Goal: Task Accomplishment & Management: Use online tool/utility

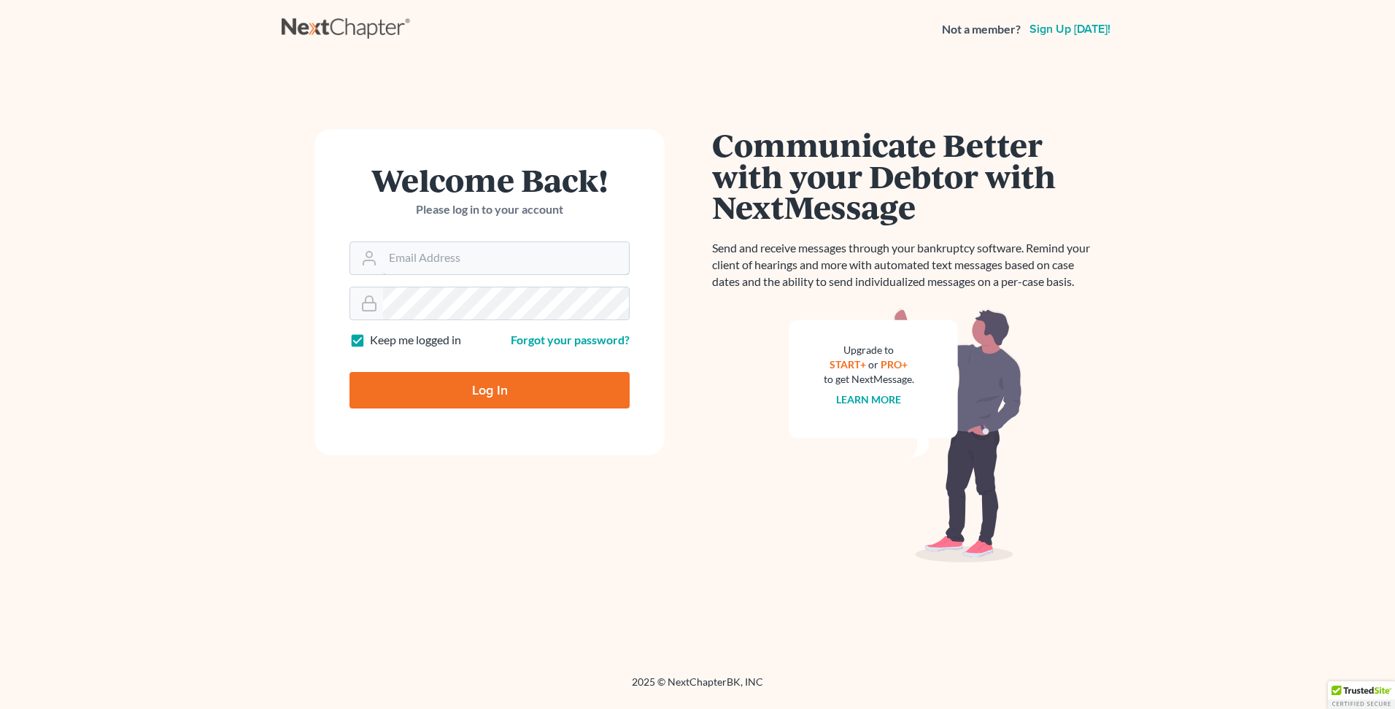
type input "eoyoung3p"
click at [442, 376] on input "Log In" at bounding box center [489, 390] width 280 height 36
type input "Thinking..."
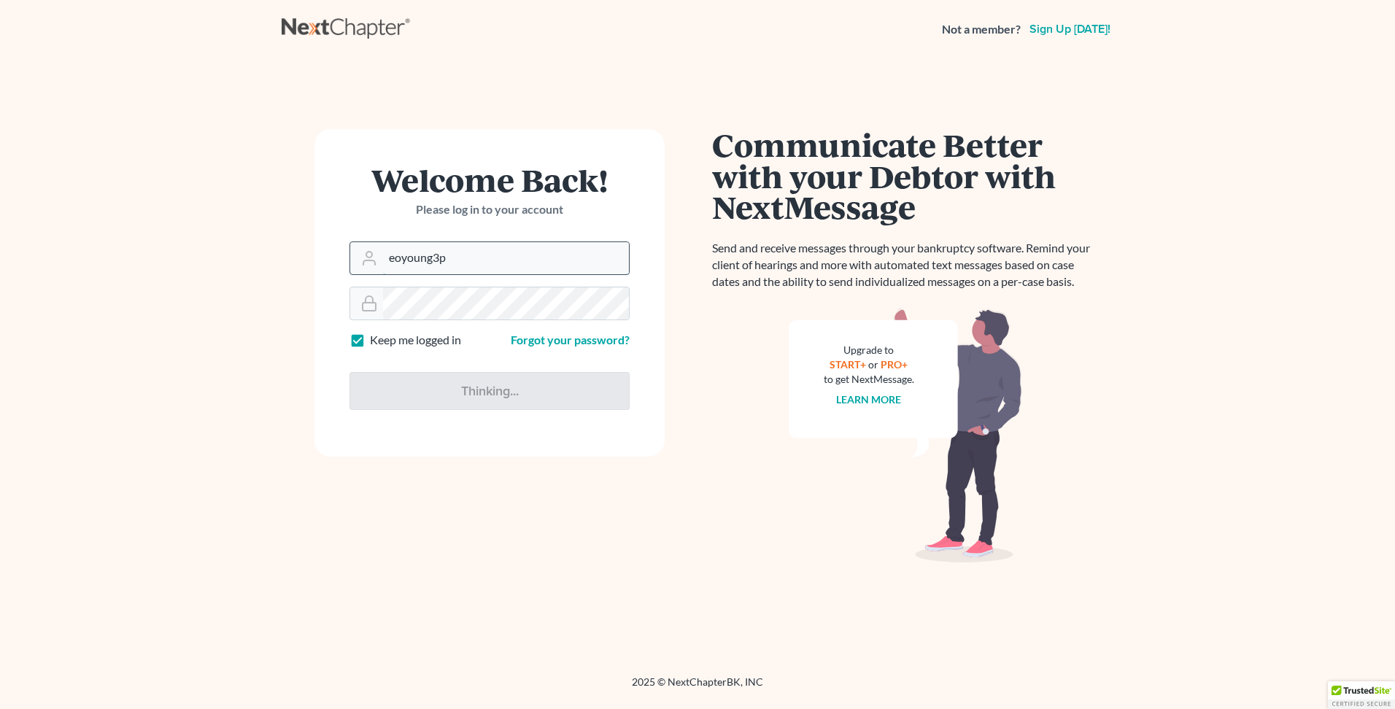
click at [455, 261] on input "eoyoung3p" at bounding box center [506, 258] width 246 height 32
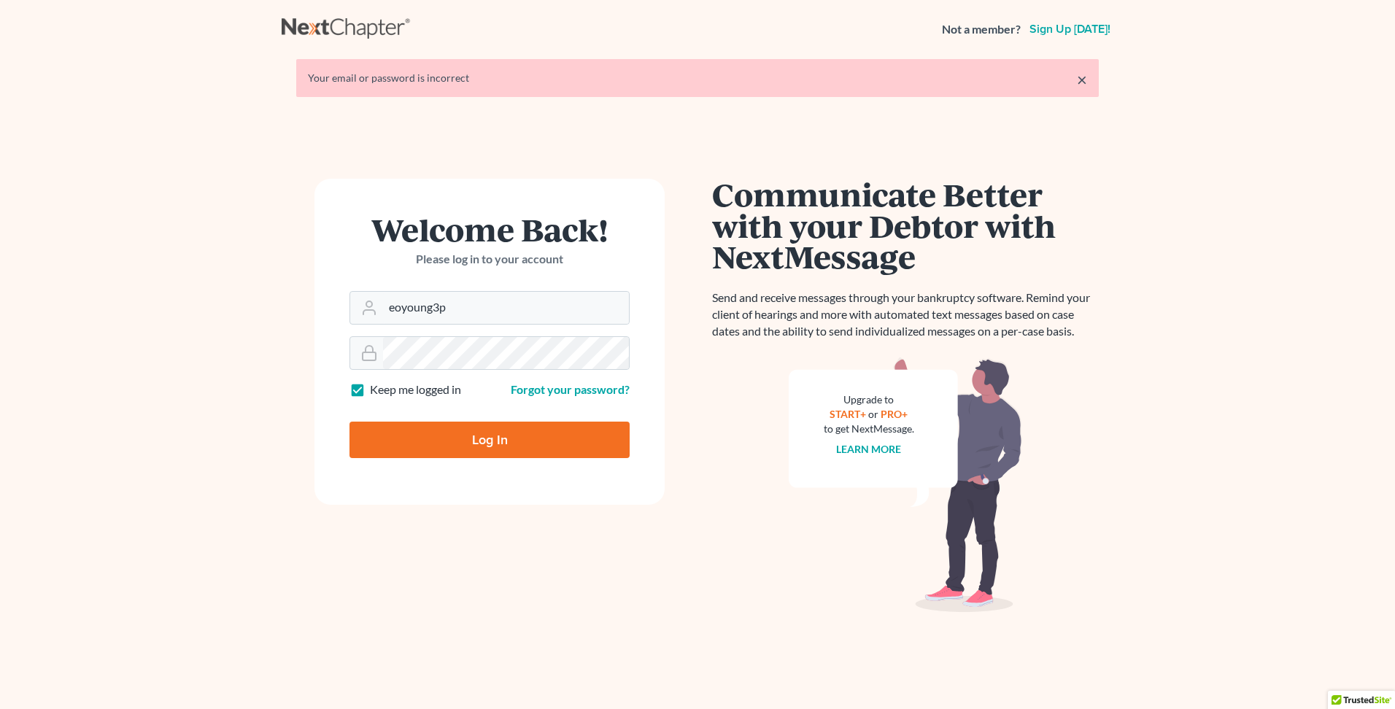
click at [466, 405] on form "Welcome Back! Please log in to your account Email Address eoyoung3p Password Ke…" at bounding box center [489, 342] width 350 height 326
click at [474, 283] on div "Welcome Back! Please log in to your account" at bounding box center [489, 252] width 280 height 77
click at [466, 306] on input "eoyoung3p" at bounding box center [506, 308] width 246 height 32
type input "lisa.b@eorumyoung.com"
click at [464, 433] on input "Log In" at bounding box center [489, 440] width 280 height 36
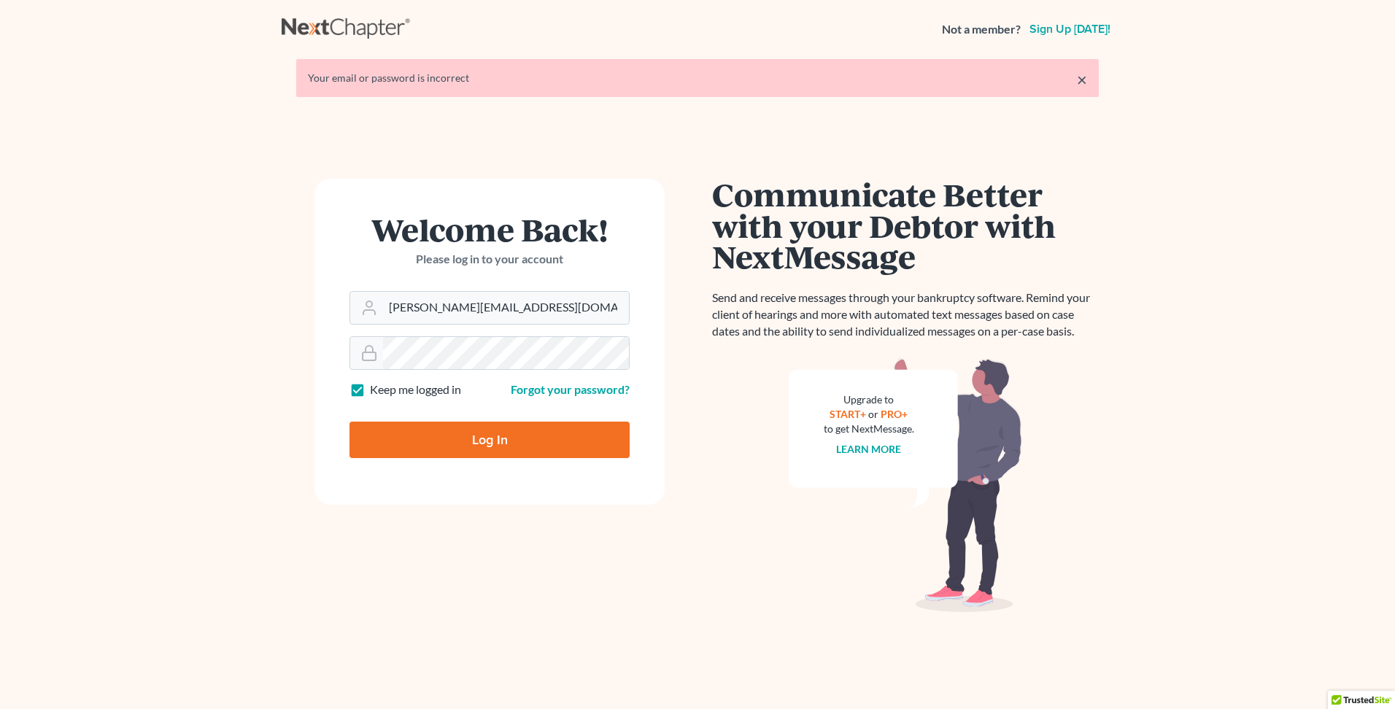
type input "Thinking..."
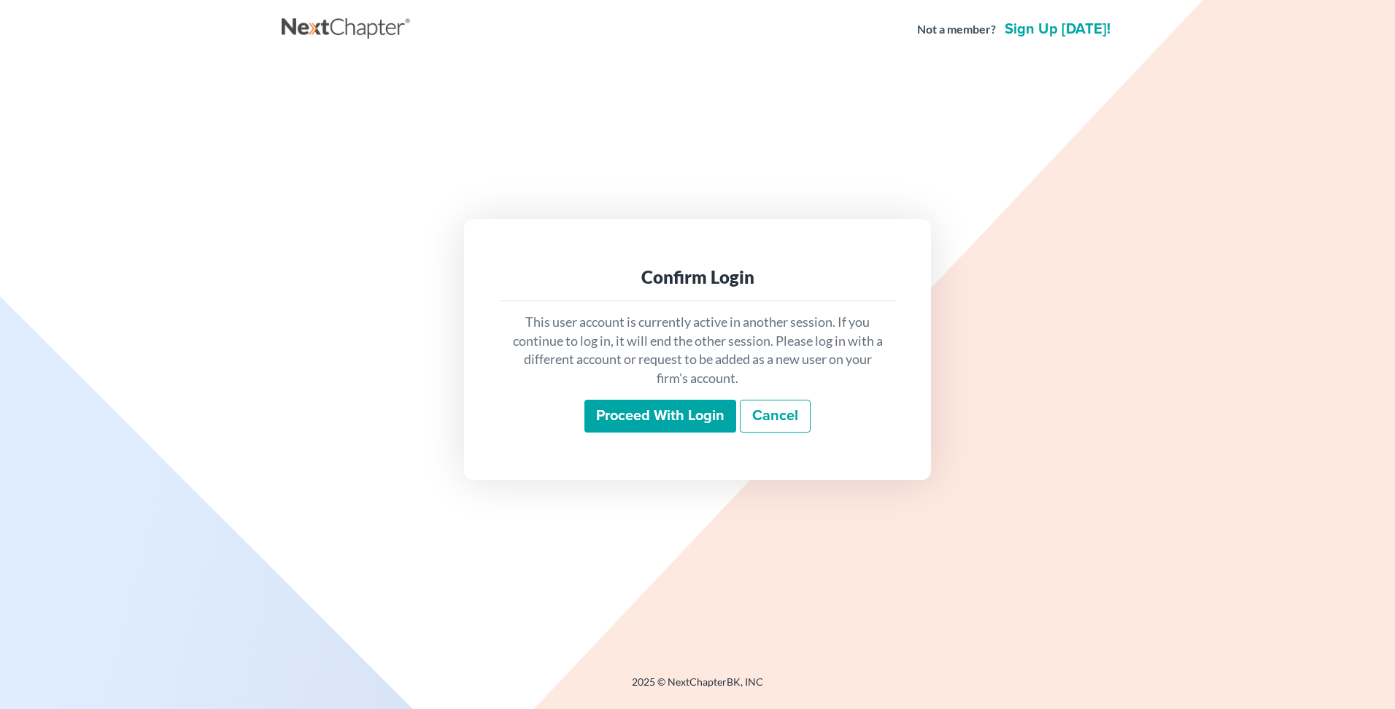
click at [612, 420] on input "Proceed with login" at bounding box center [660, 417] width 152 height 34
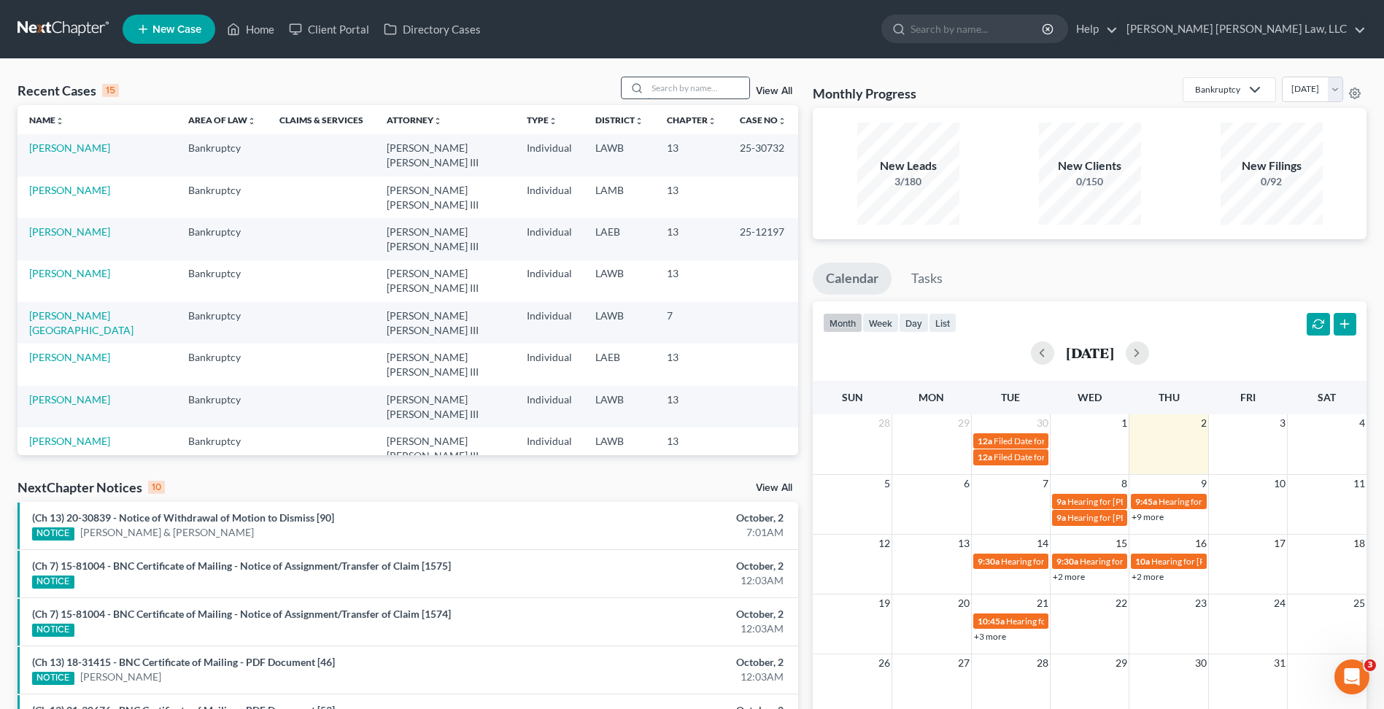
click at [662, 97] on input "search" at bounding box center [698, 87] width 102 height 21
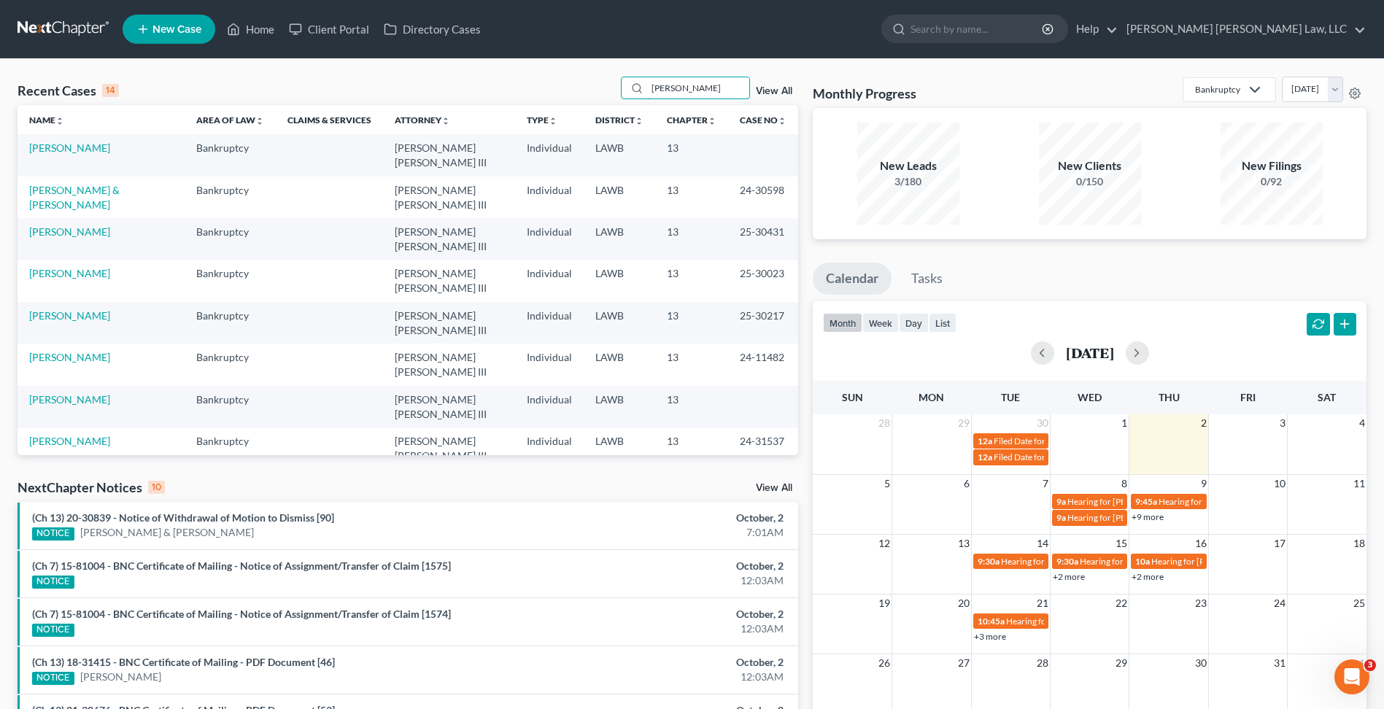
type input "kennedy"
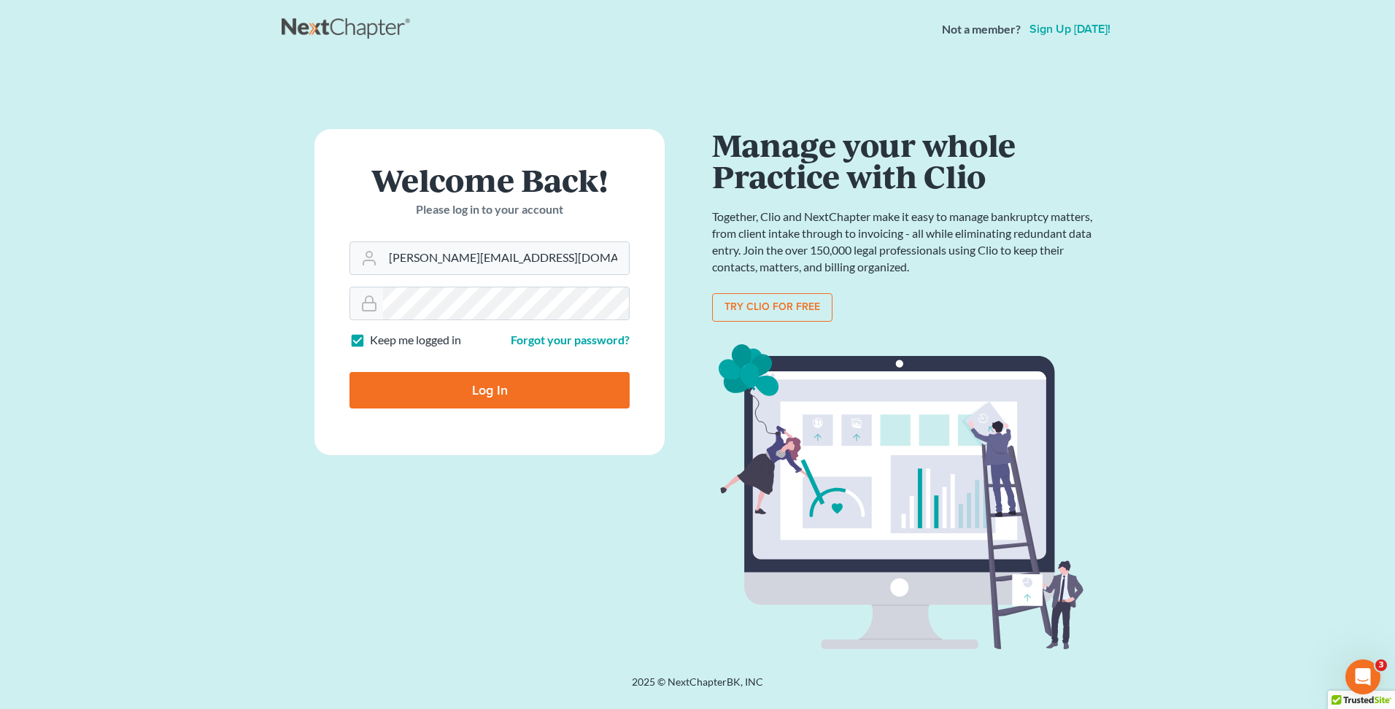
click at [469, 372] on input "Log In" at bounding box center [489, 390] width 280 height 36
type input "Thinking..."
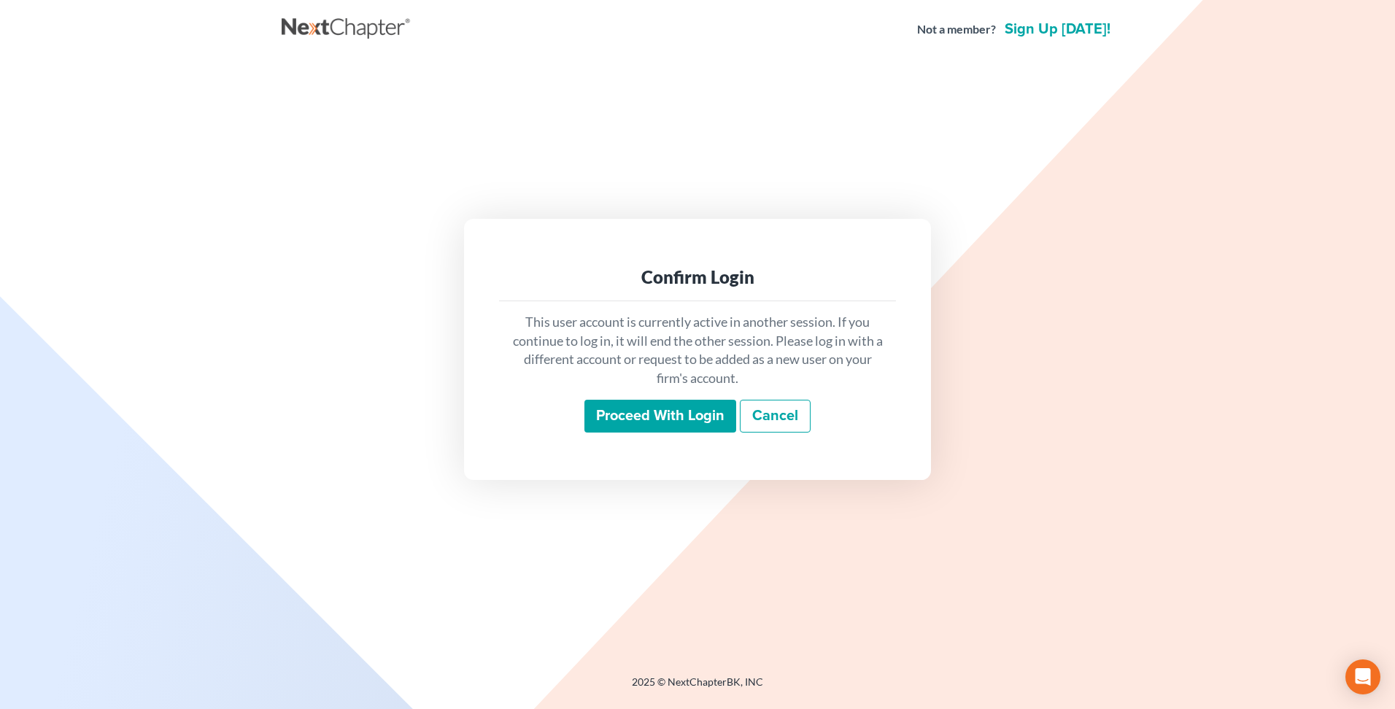
click at [630, 422] on input "Proceed with login" at bounding box center [660, 417] width 152 height 34
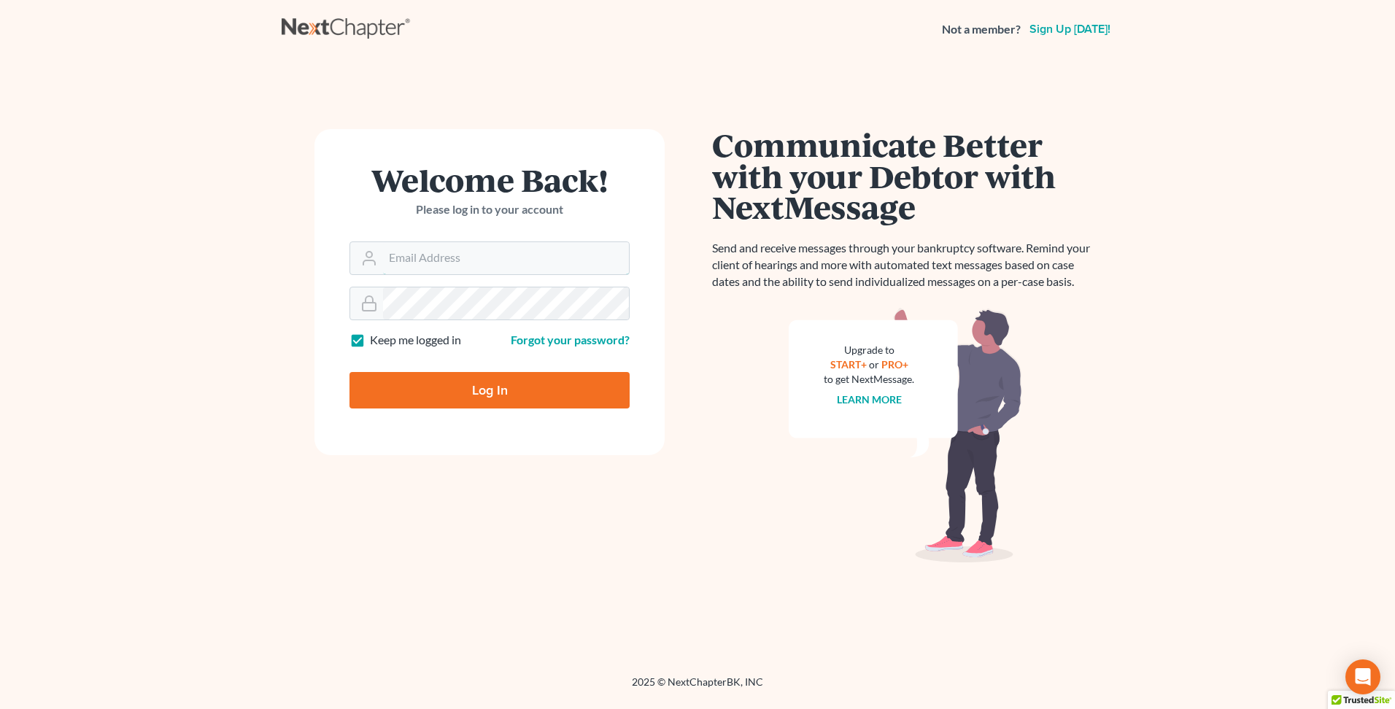
type input "[PERSON_NAME][EMAIL_ADDRESS][DOMAIN_NAME]"
click at [465, 385] on input "Log In" at bounding box center [489, 390] width 280 height 36
type input "Thinking..."
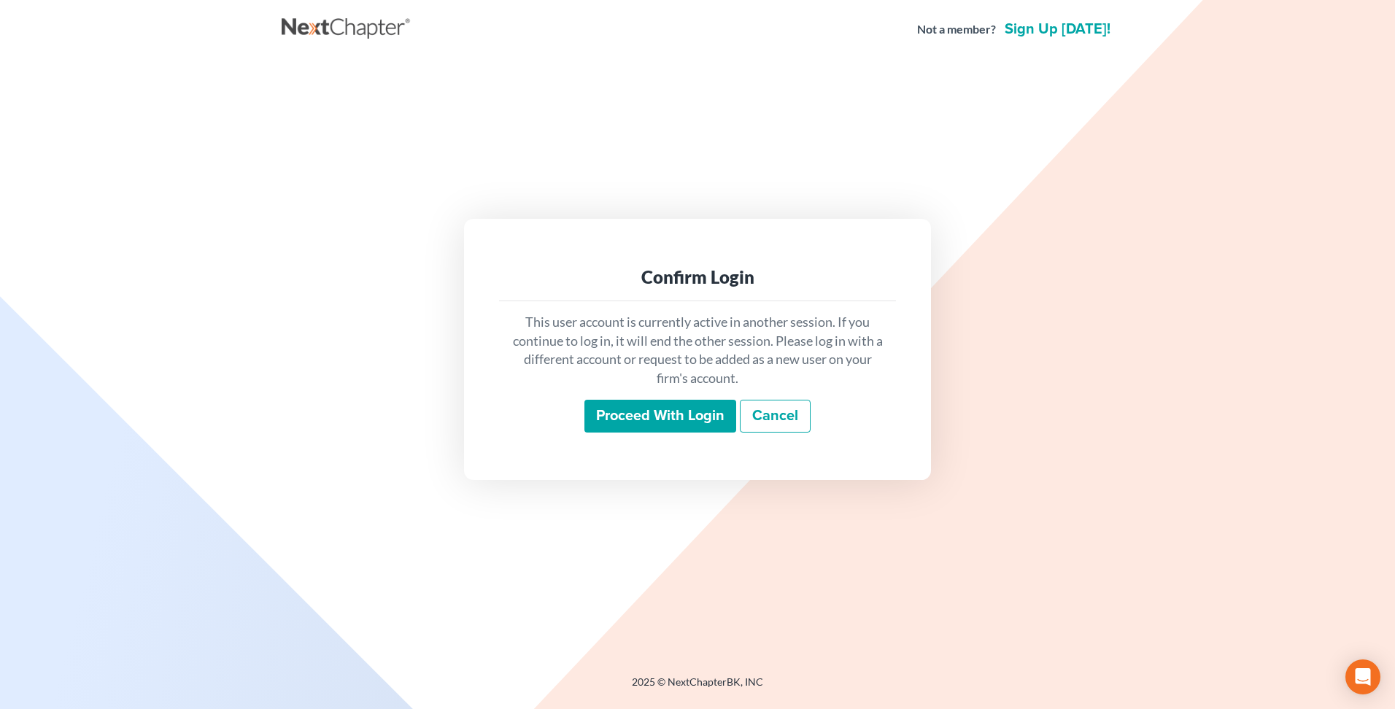
click at [643, 415] on input "Proceed with login" at bounding box center [660, 417] width 152 height 34
